Goal: Learn about a topic

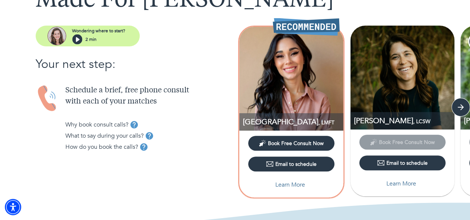
scroll to position [74, 0]
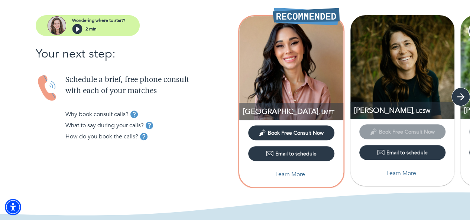
click at [459, 97] on icon "button" at bounding box center [460, 96] width 11 height 11
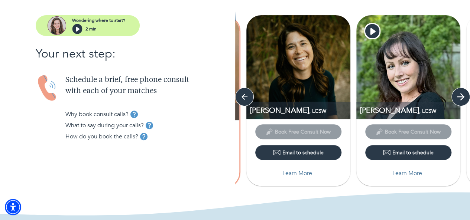
click at [459, 97] on icon "button" at bounding box center [460, 96] width 11 height 11
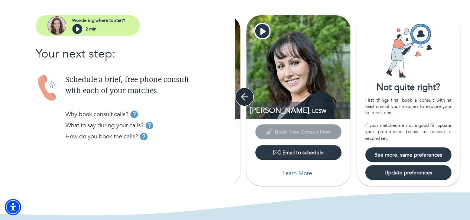
click at [245, 100] on icon "button" at bounding box center [244, 96] width 11 height 11
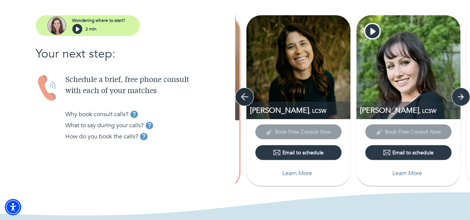
click at [245, 100] on icon "button" at bounding box center [244, 96] width 11 height 11
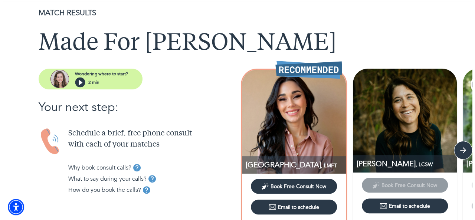
scroll to position [37, 0]
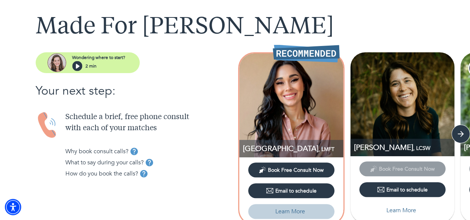
click at [309, 210] on span "Learn More" at bounding box center [291, 211] width 80 height 9
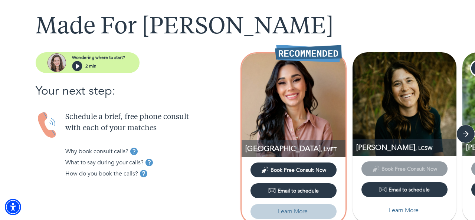
select select "6"
select select "2"
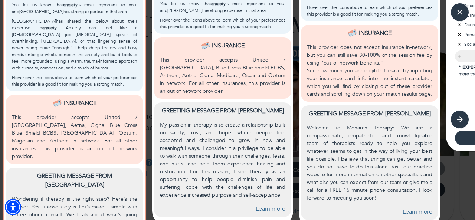
scroll to position [325, 0]
